Goal: Task Accomplishment & Management: Use online tool/utility

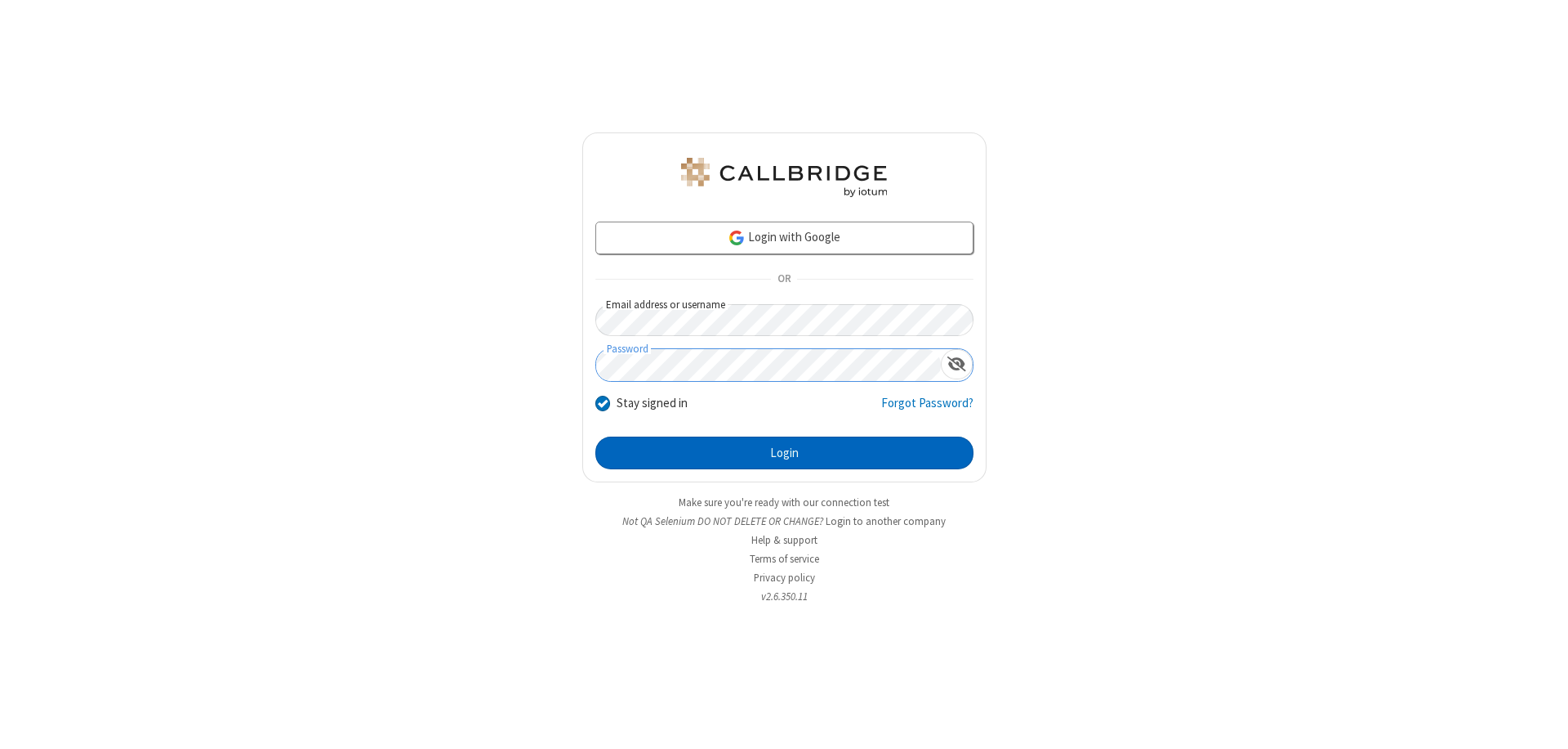
click at [784, 453] on button "Login" at bounding box center [784, 452] width 379 height 33
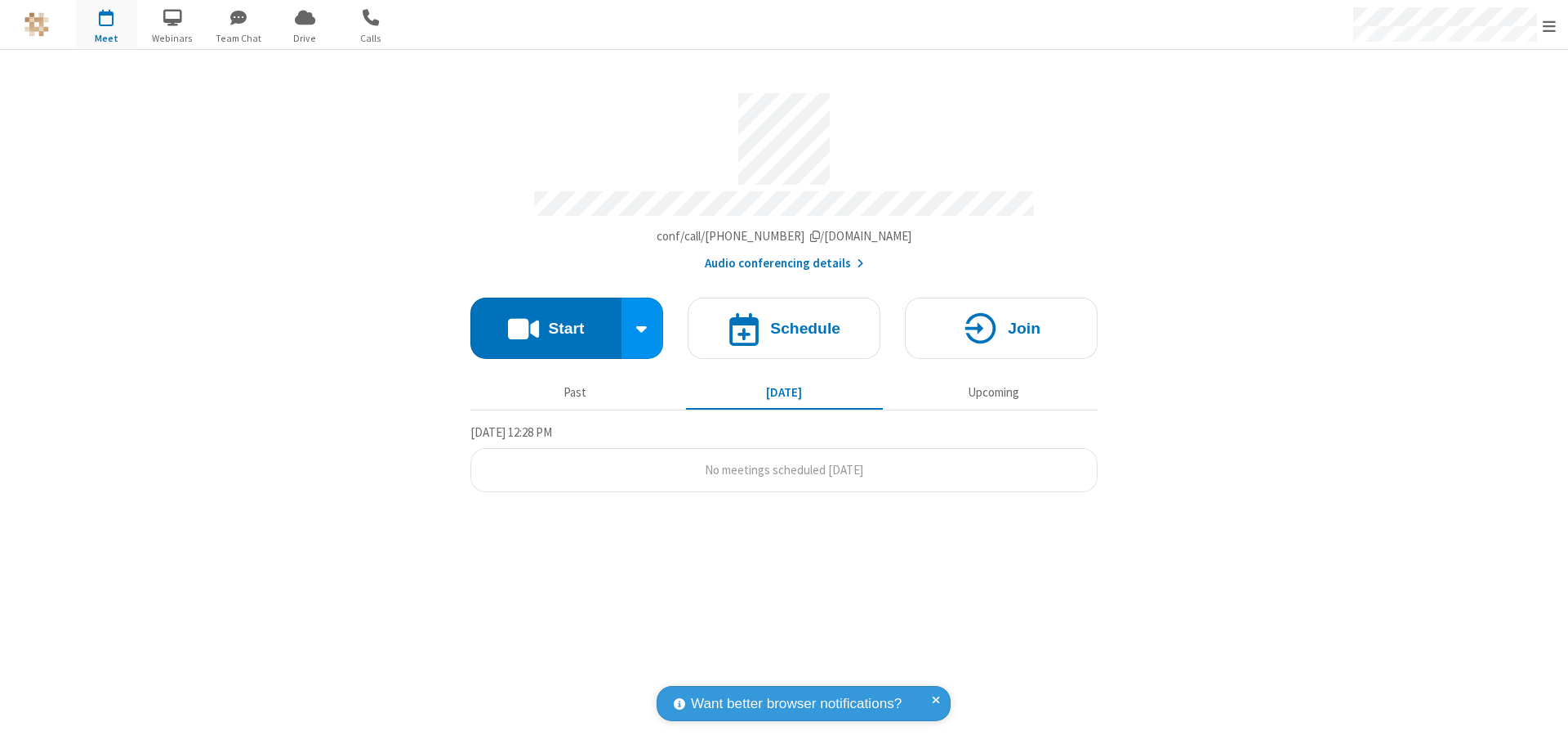
click at [546, 320] on button "Start" at bounding box center [546, 328] width 151 height 61
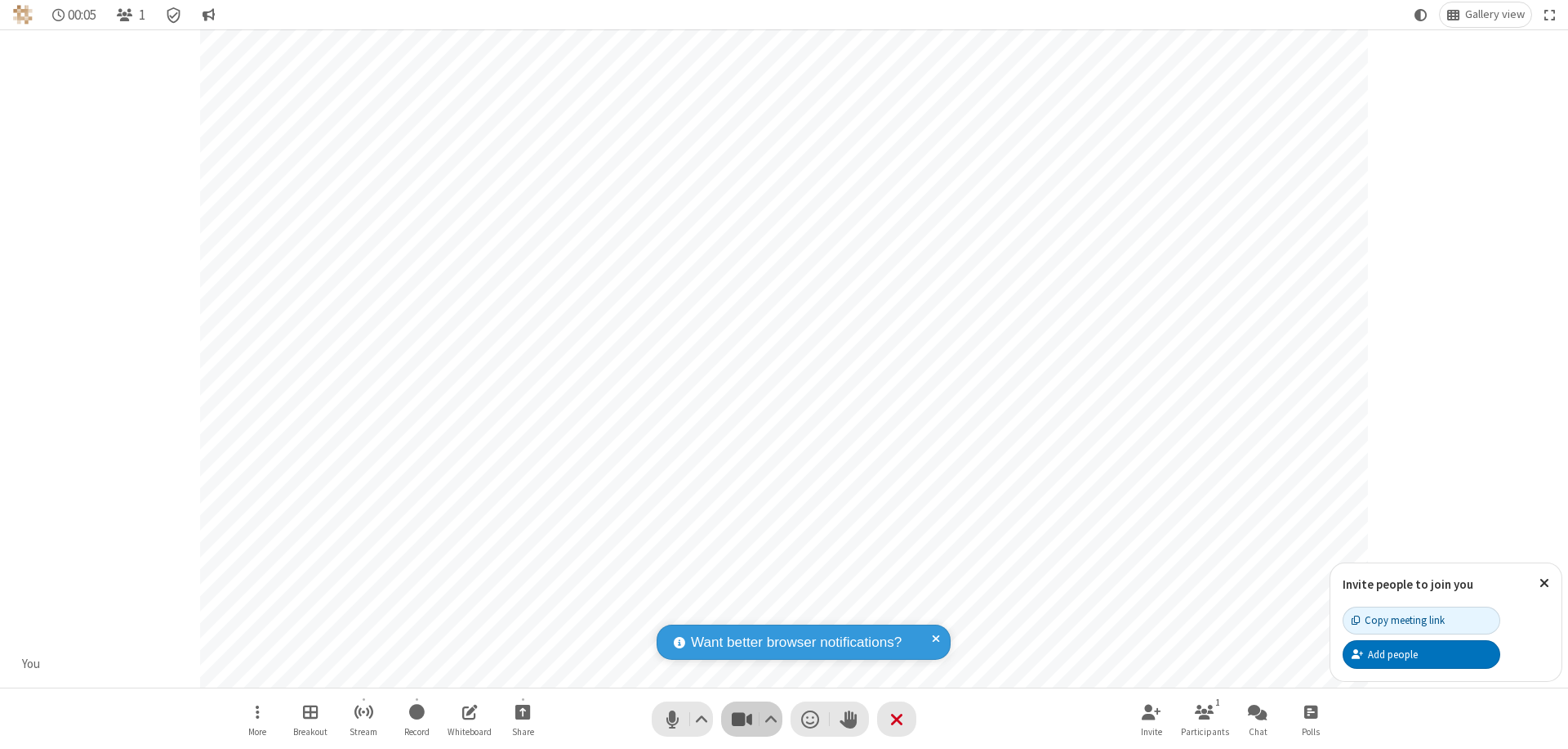
click at [742, 718] on span "Stop video (⌘+Shift+V)" at bounding box center [741, 718] width 24 height 23
click at [742, 718] on span "Start video (⌘+Shift+V)" at bounding box center [741, 718] width 24 height 23
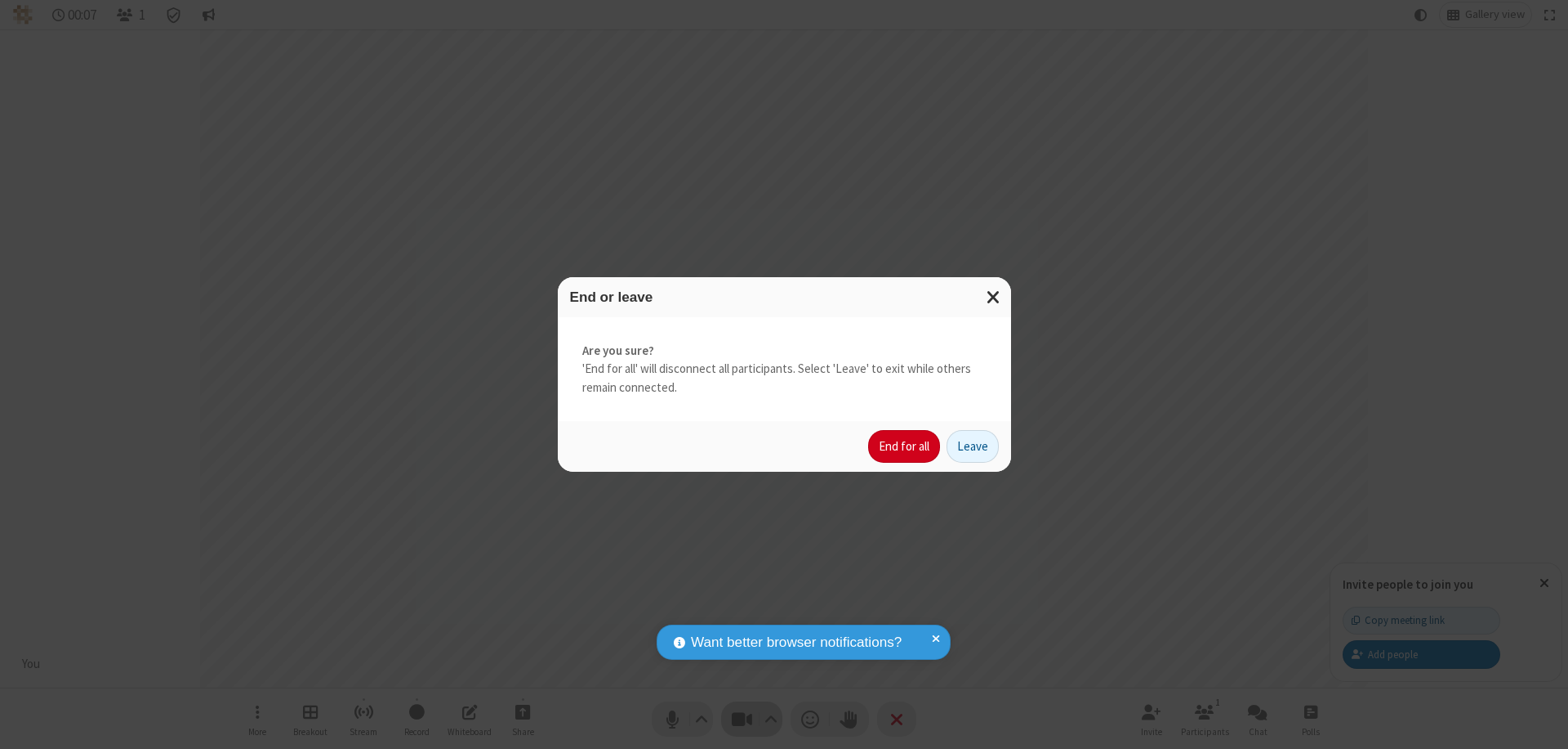
click at [905, 447] on button "End for all" at bounding box center [904, 446] width 72 height 33
